Goal: Task Accomplishment & Management: Manage account settings

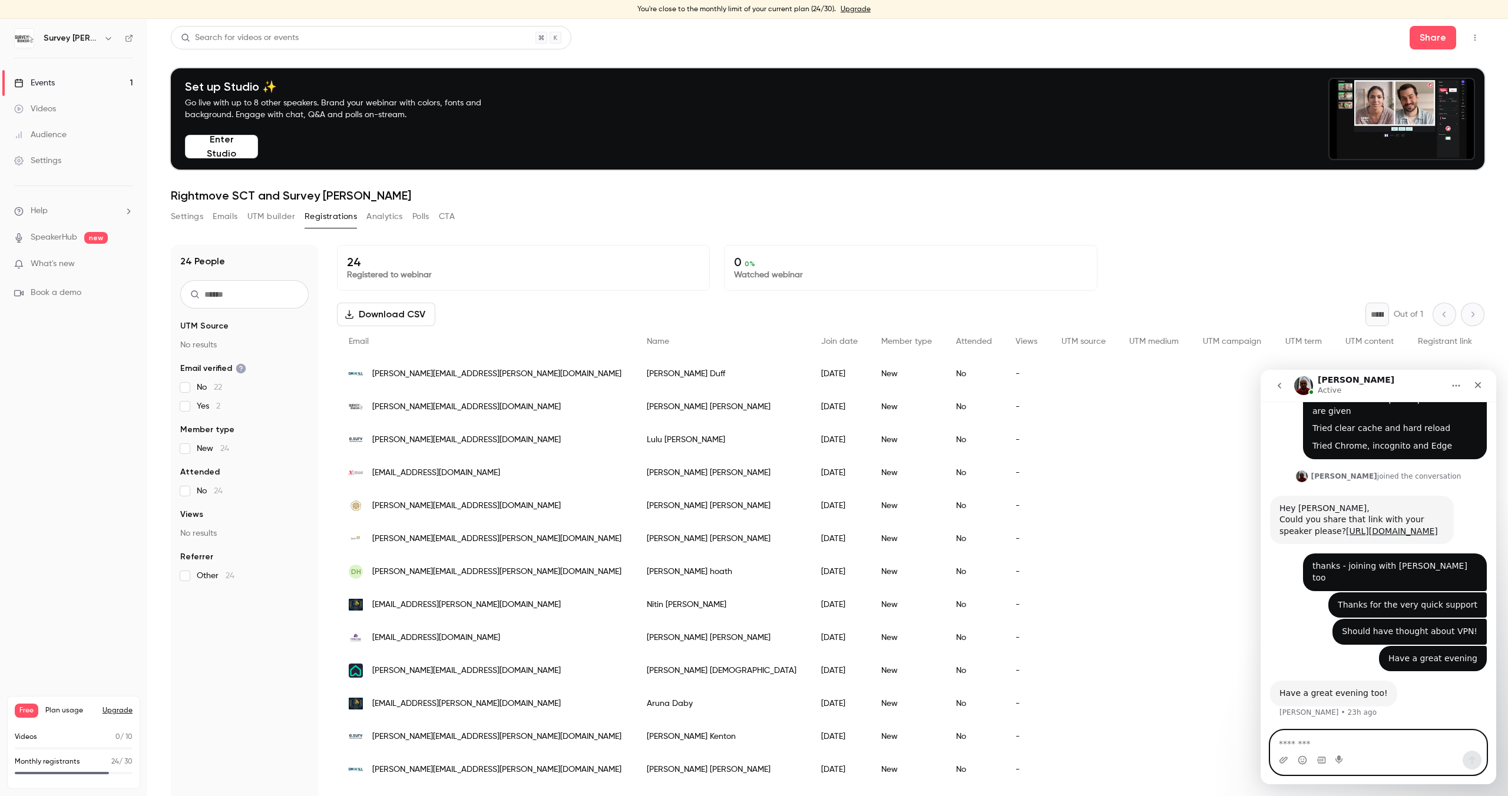
scroll to position [256, 0]
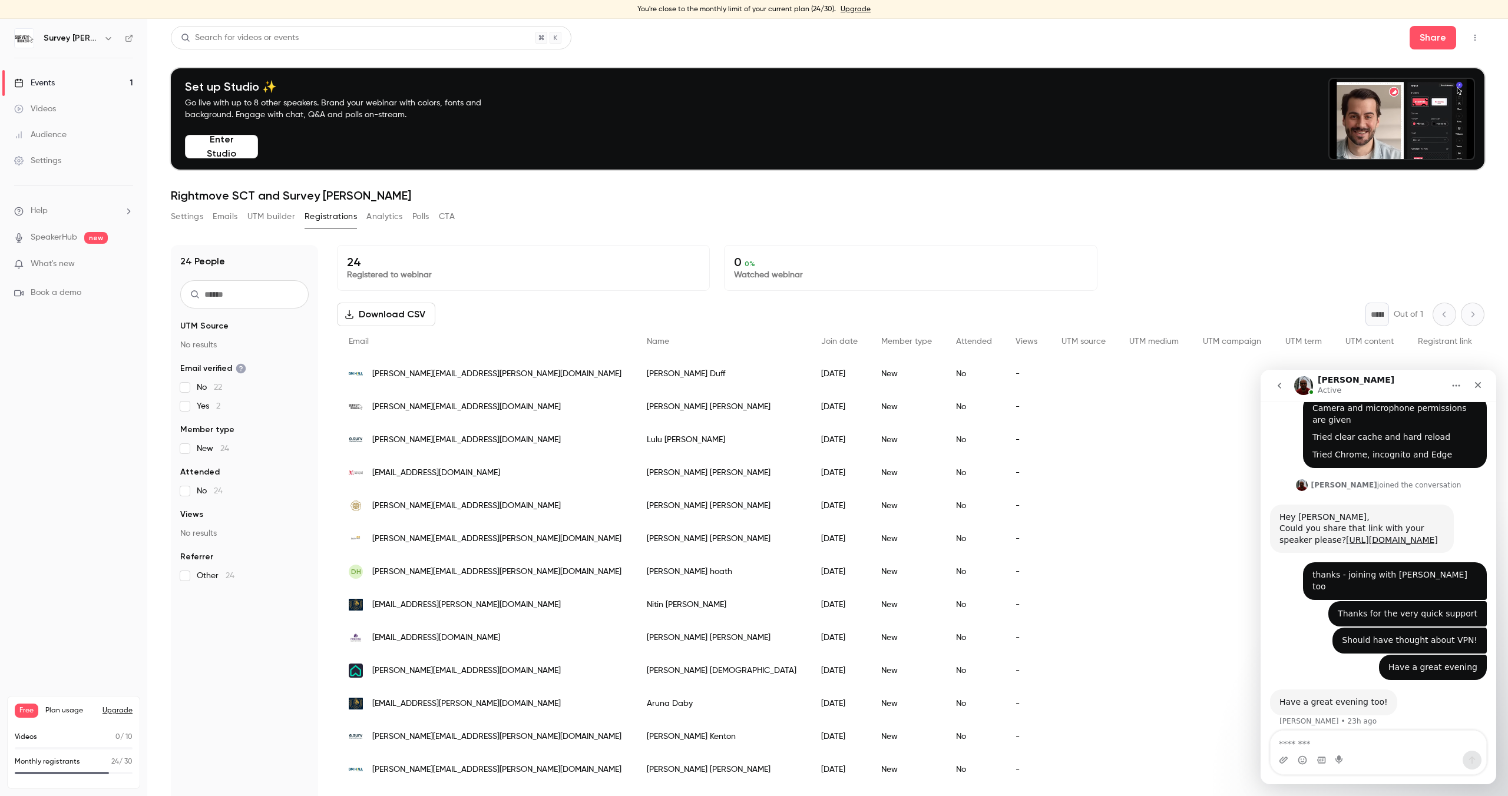
scroll to position [256, 0]
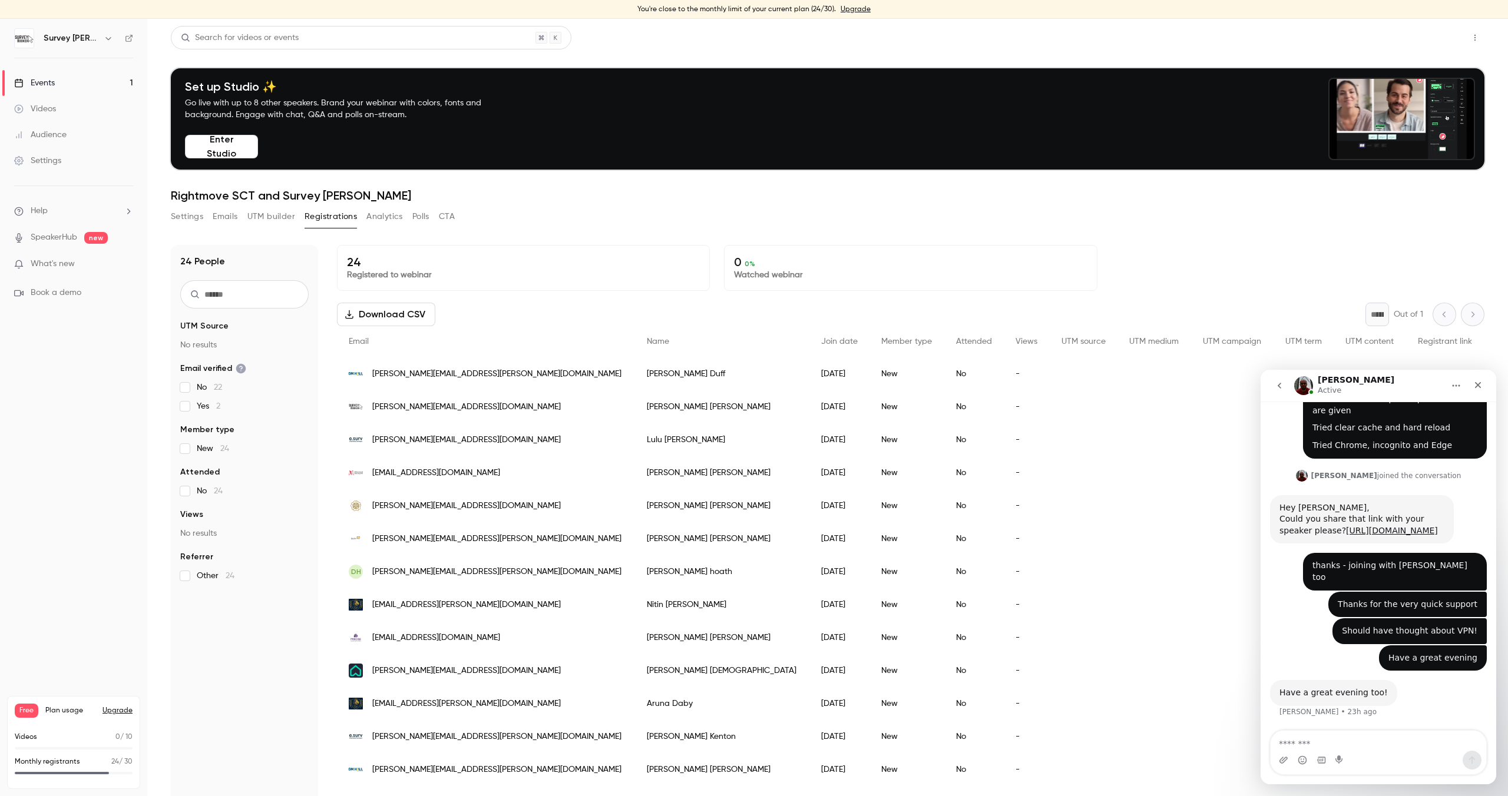
click at [1422, 42] on button "Share" at bounding box center [1432, 38] width 47 height 24
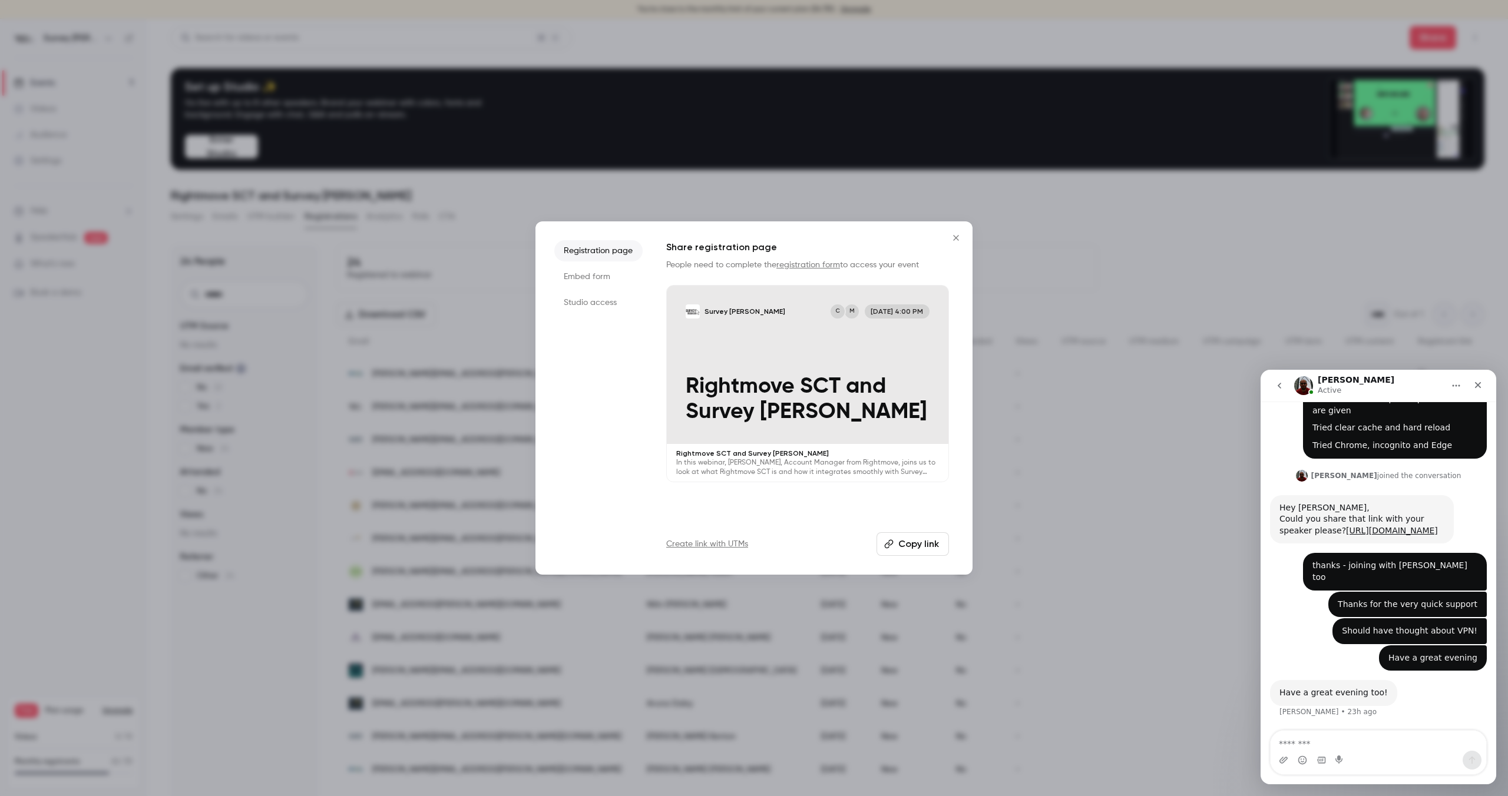
click at [729, 360] on div "Survey Booker CRM M C Oct 15, 4:00 PM Rightmove SCT and Survey Booker" at bounding box center [808, 365] width 282 height 158
click at [403, 290] on div at bounding box center [754, 398] width 1508 height 796
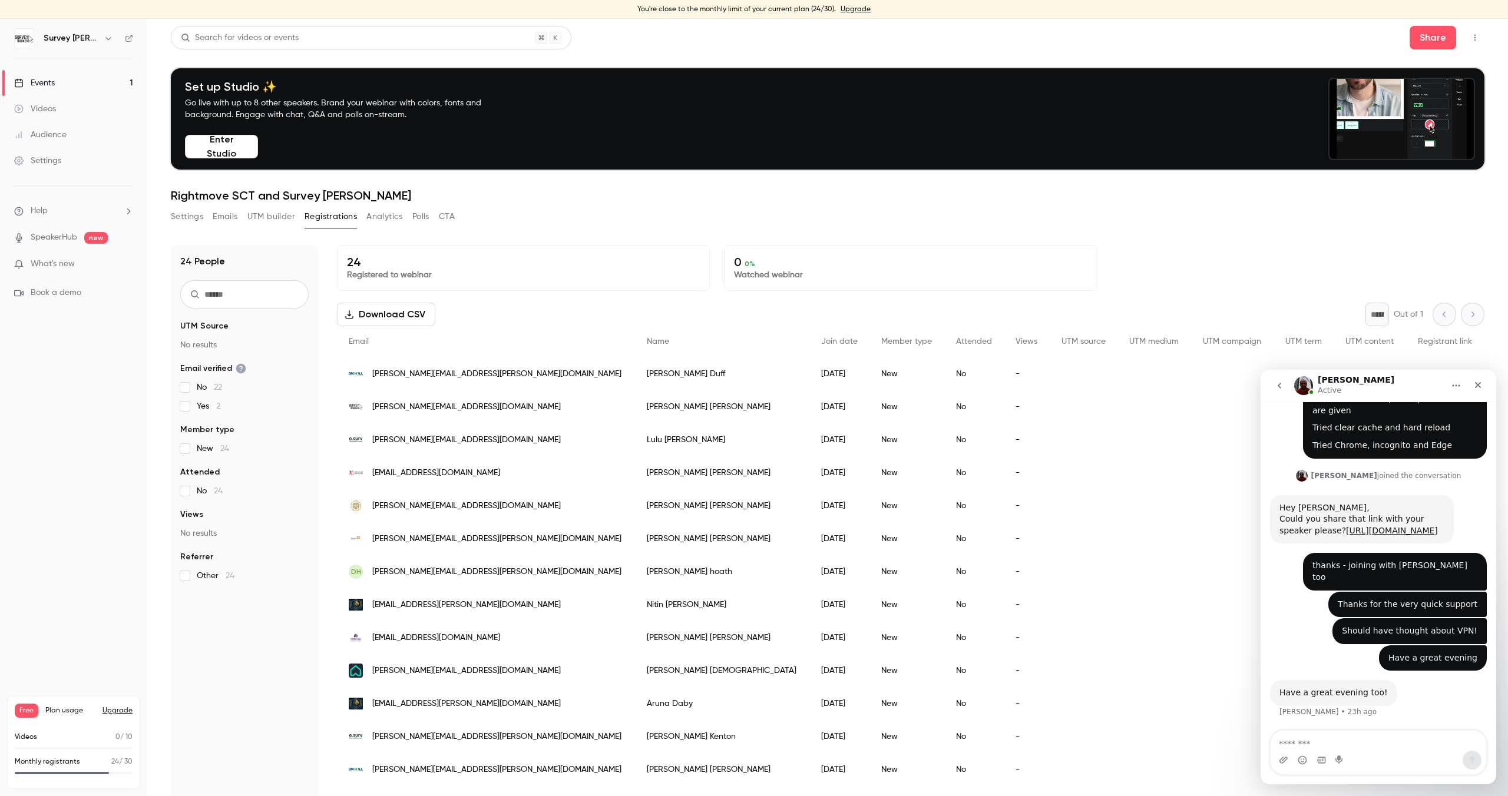
scroll to position [2, 0]
click at [188, 213] on button "Settings" at bounding box center [187, 216] width 32 height 19
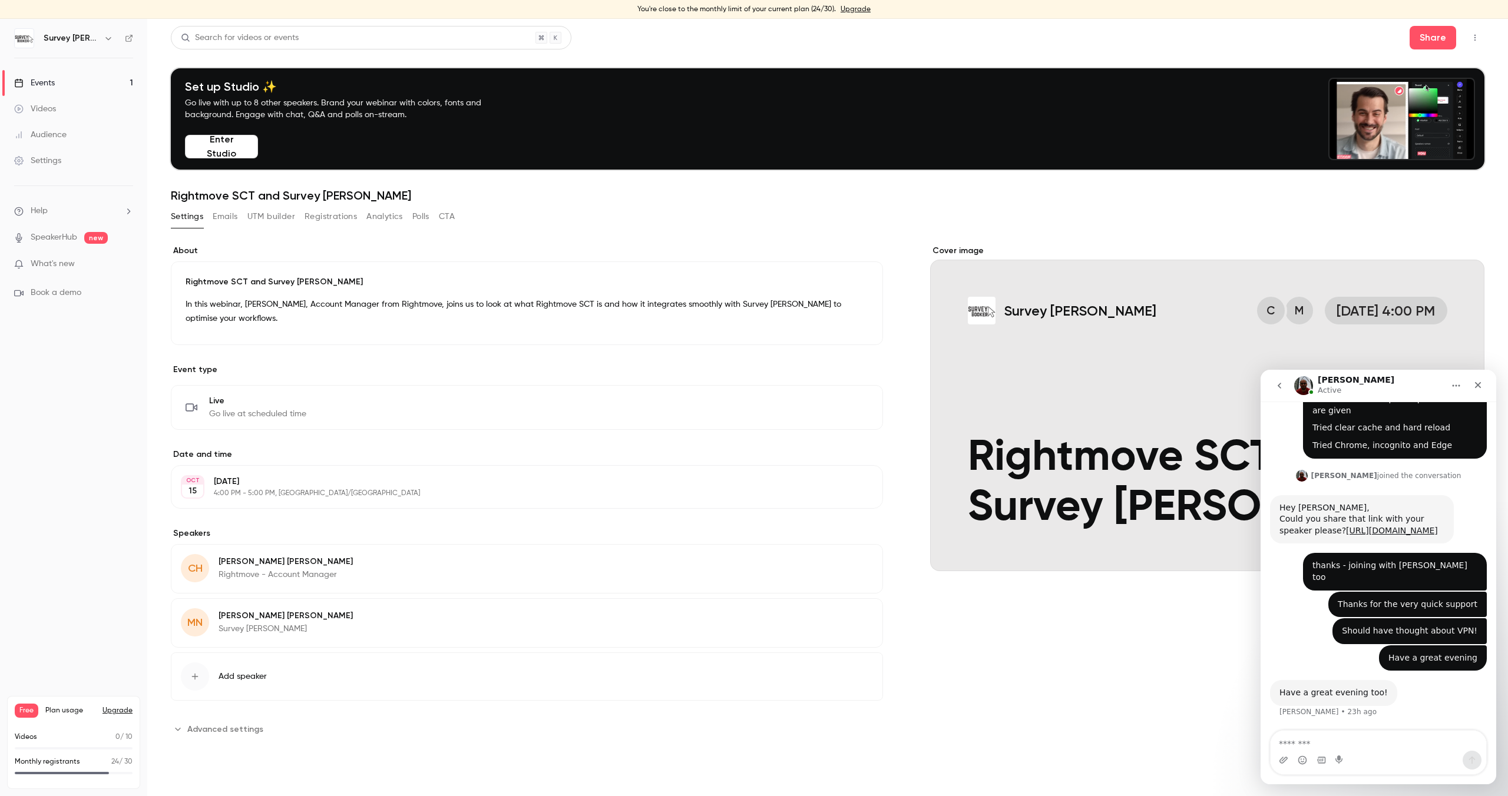
click at [1479, 41] on button "button" at bounding box center [1474, 37] width 19 height 19
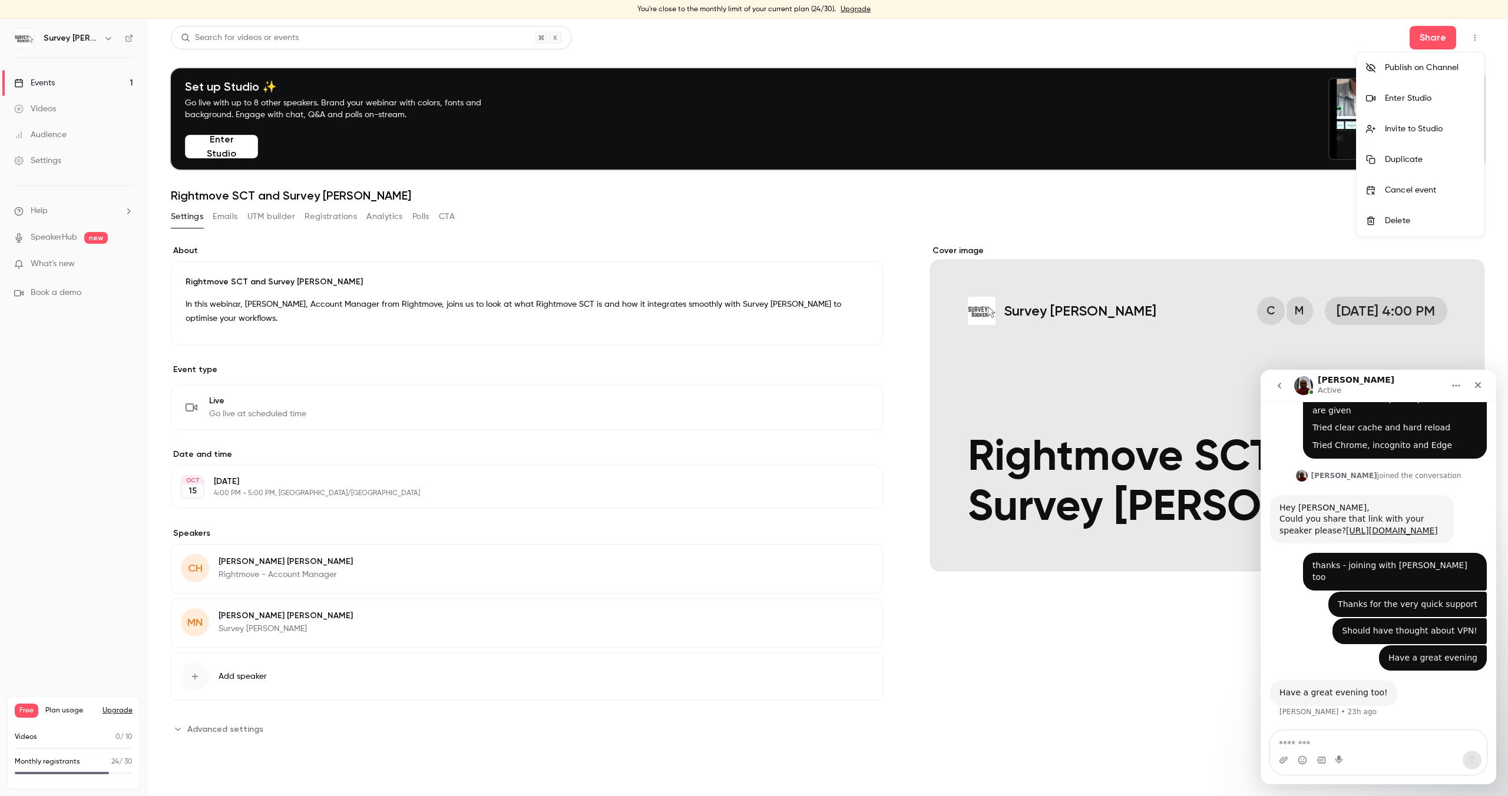
click at [1429, 91] on li "Enter Studio" at bounding box center [1419, 98] width 127 height 31
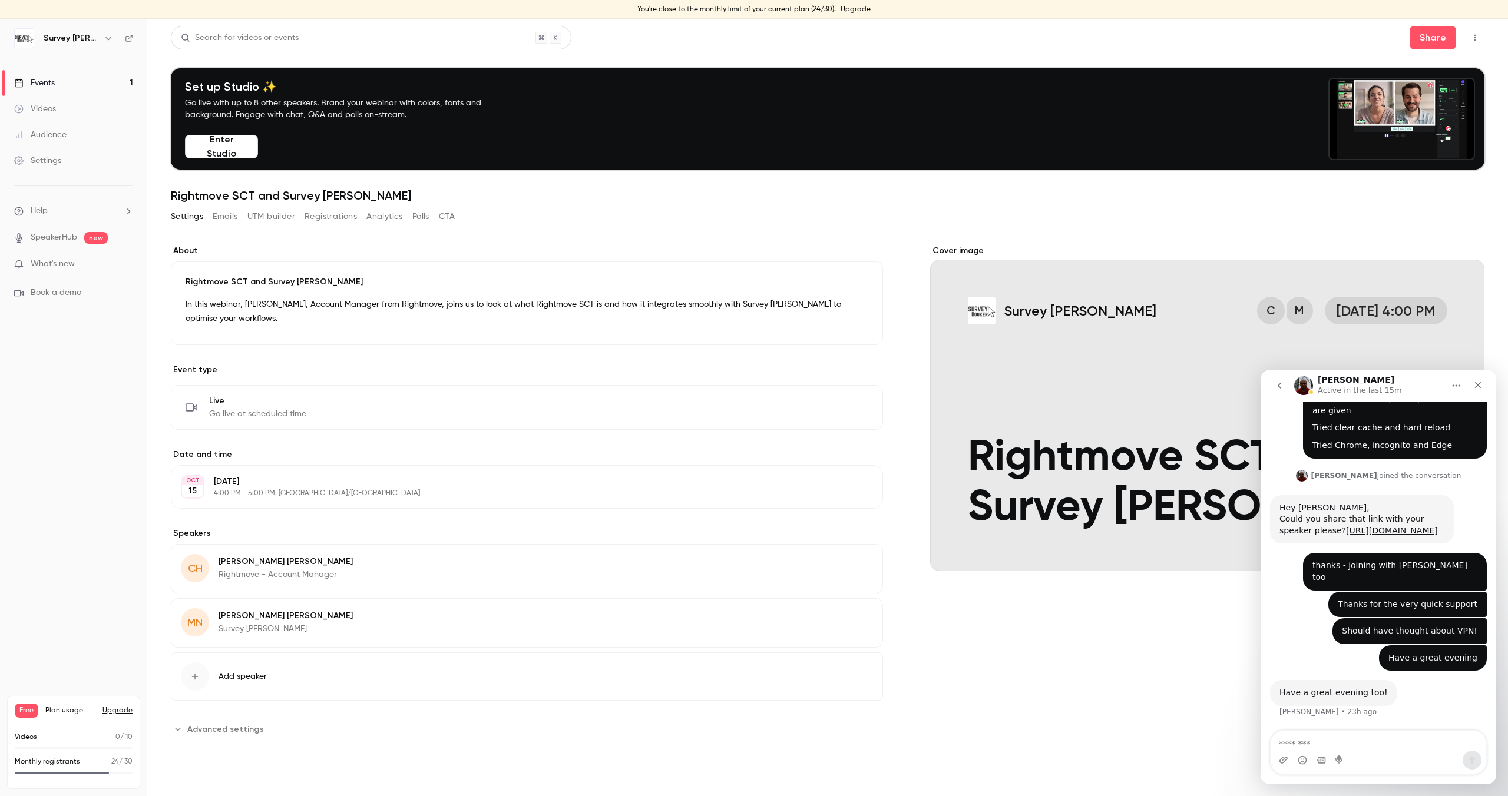
click at [330, 218] on button "Registrations" at bounding box center [330, 216] width 52 height 19
